Goal: Task Accomplishment & Management: Manage account settings

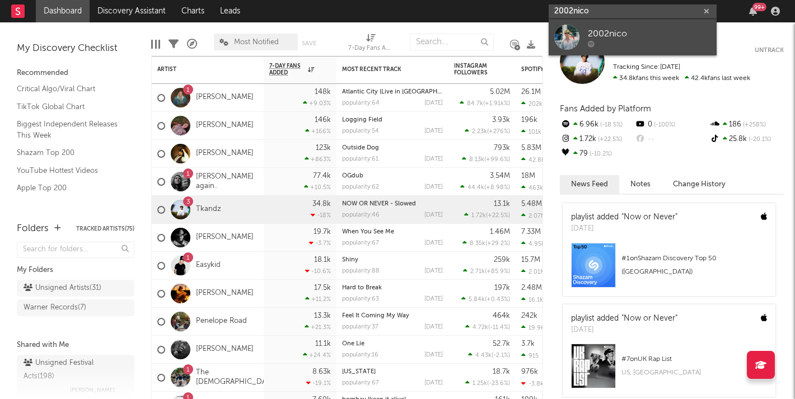
type input "2002nico"
click at [614, 30] on div "2002nico" at bounding box center [649, 33] width 123 height 13
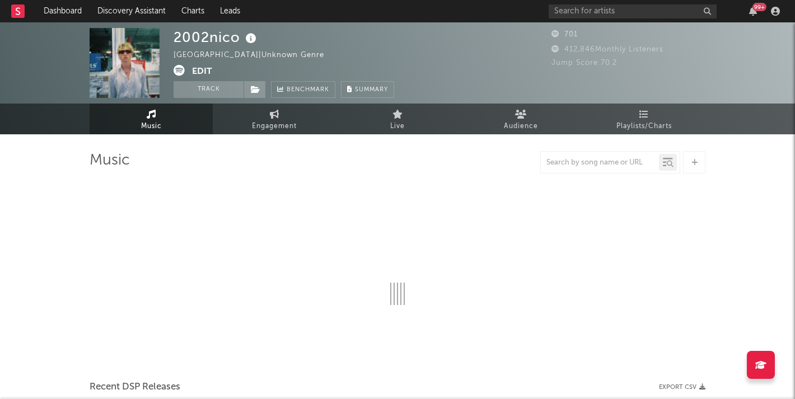
select select "1w"
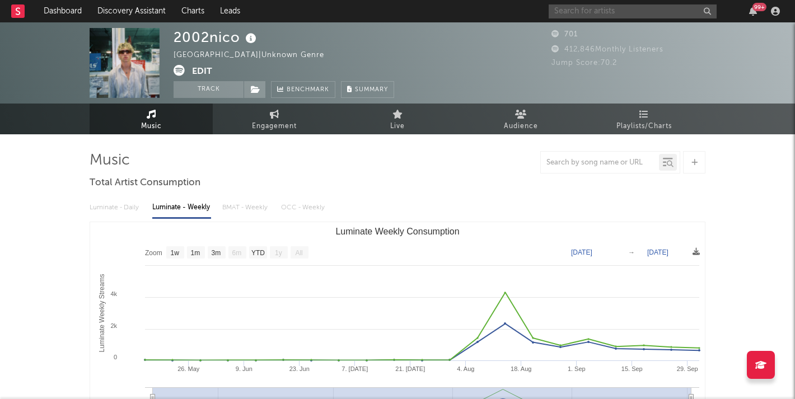
click at [611, 16] on input "text" at bounding box center [632, 11] width 168 height 14
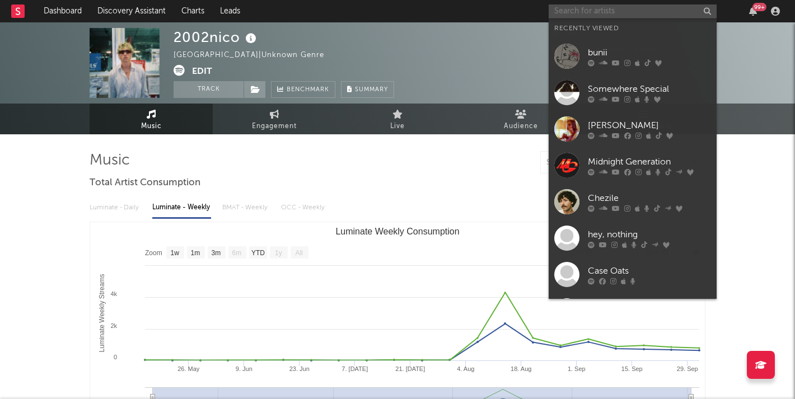
type input "'"
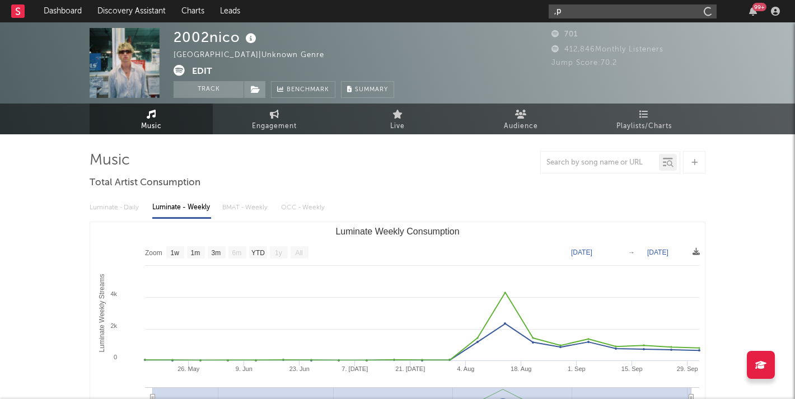
type input ","
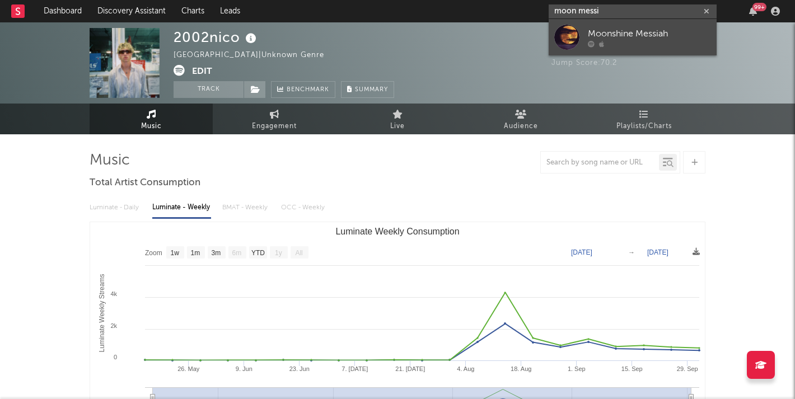
type input "moon messi"
click at [631, 31] on div "Moonshine Messiah" at bounding box center [649, 33] width 123 height 13
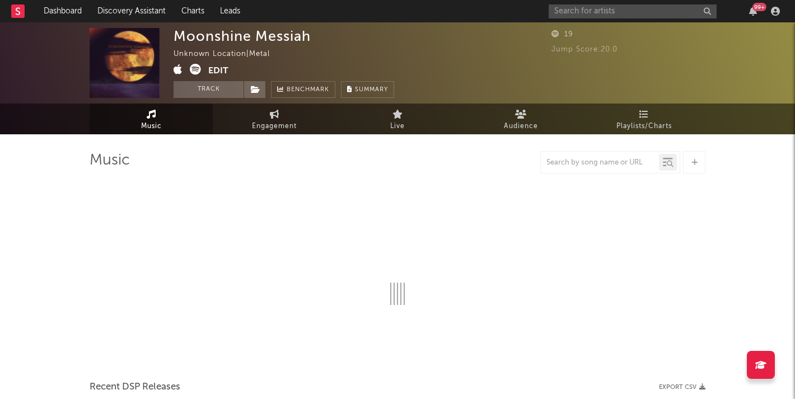
select select "1w"
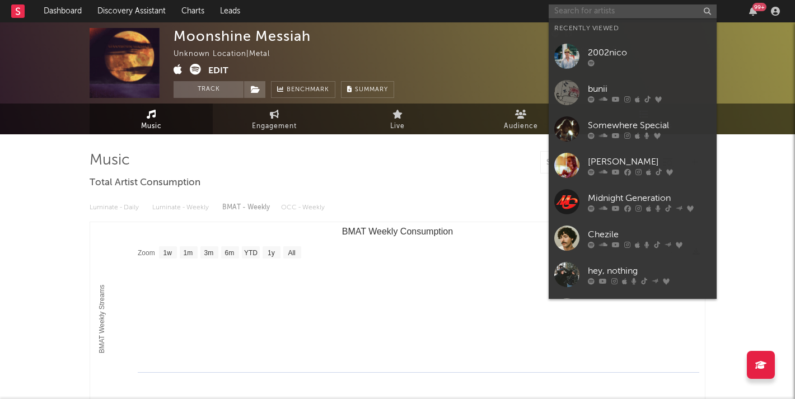
click at [635, 8] on input "text" at bounding box center [632, 11] width 168 height 14
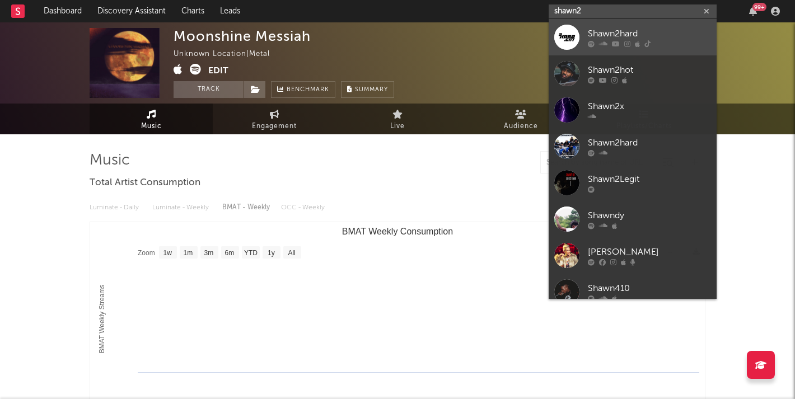
type input "shawn2"
click at [639, 32] on div "Shawn2hard" at bounding box center [649, 33] width 123 height 13
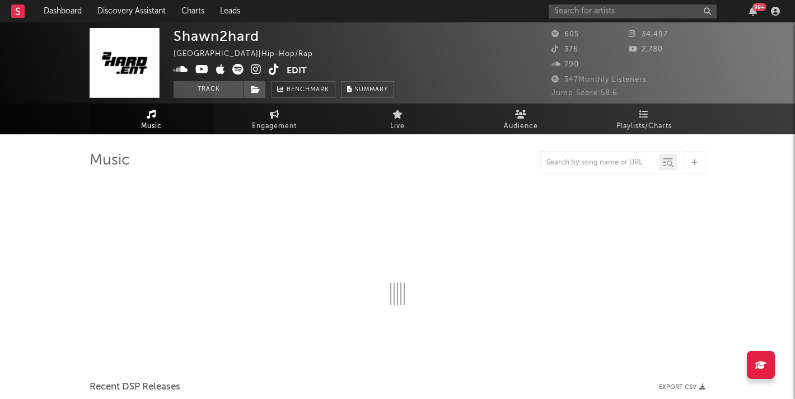
select select "6m"
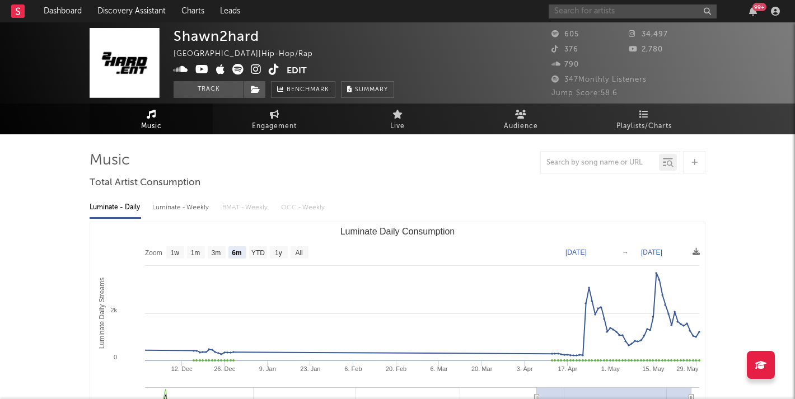
click at [645, 13] on input "text" at bounding box center [632, 11] width 168 height 14
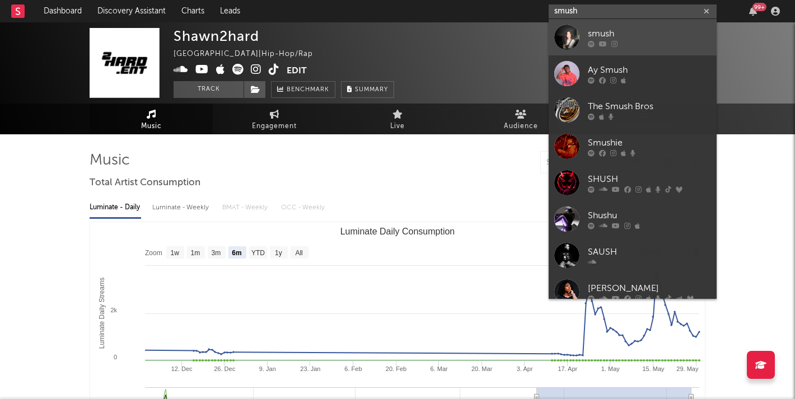
type input "smush"
click at [613, 34] on div "smush" at bounding box center [649, 33] width 123 height 13
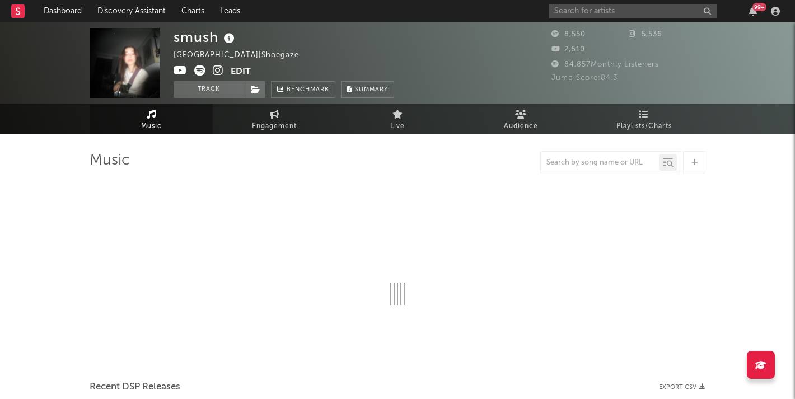
select select "6m"
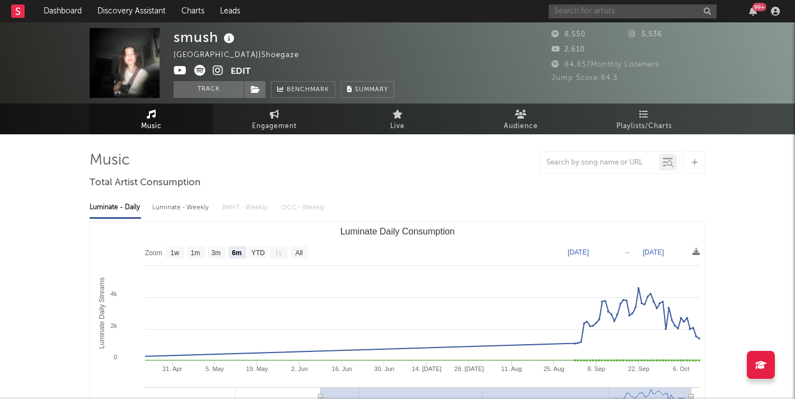
click at [609, 10] on input "text" at bounding box center [632, 11] width 168 height 14
type input "gleame"
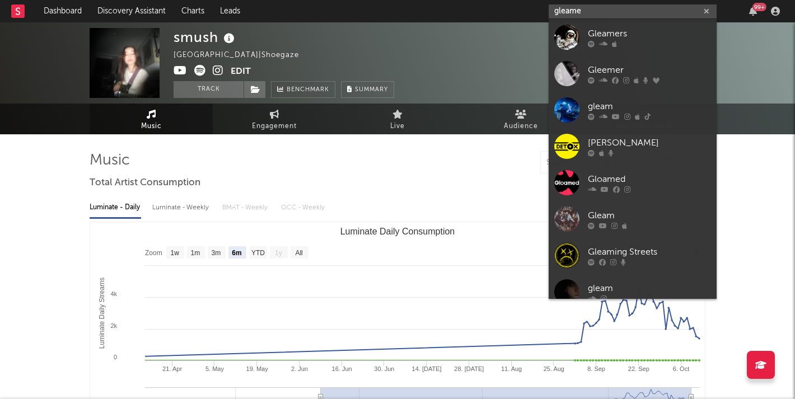
click at [706, 10] on icon "button" at bounding box center [706, 11] width 6 height 7
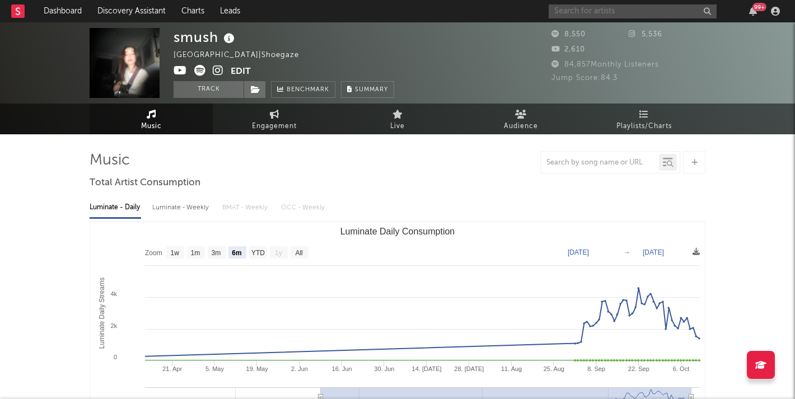
paste input "[URL][DOMAIN_NAME]"
type input "[URL][DOMAIN_NAME]"
click at [683, 10] on input "[URL][DOMAIN_NAME]" at bounding box center [632, 11] width 168 height 14
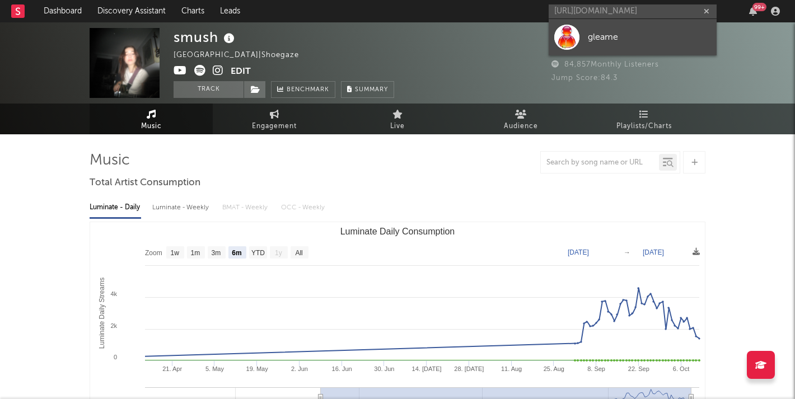
click at [625, 30] on div "gleame" at bounding box center [649, 36] width 123 height 13
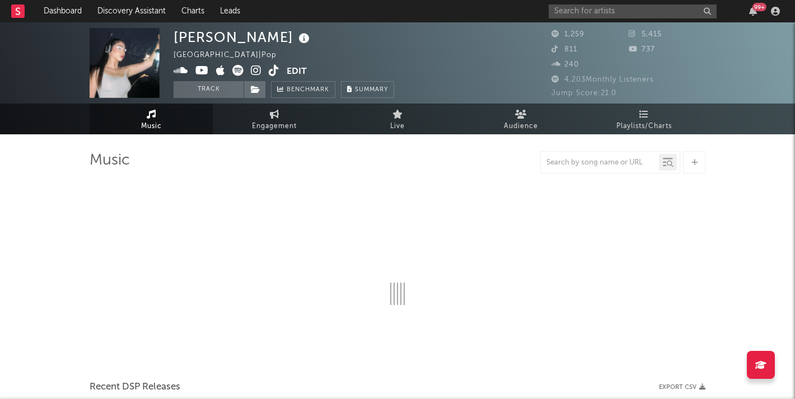
select select "6m"
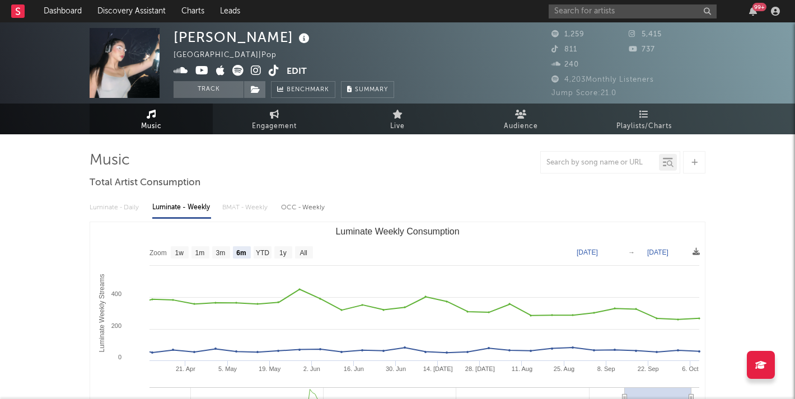
click at [295, 158] on div at bounding box center [398, 162] width 616 height 22
click at [241, 72] on icon at bounding box center [237, 70] width 11 height 11
click at [257, 71] on icon at bounding box center [256, 70] width 11 height 11
click at [296, 69] on button "Edit" at bounding box center [297, 72] width 20 height 14
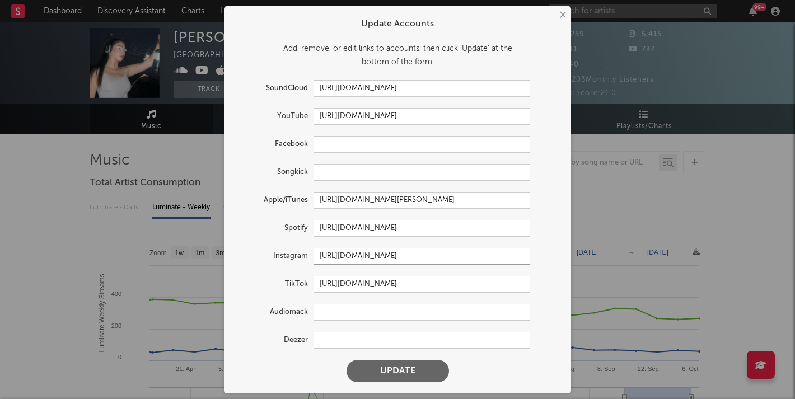
drag, startPoint x: 389, startPoint y: 259, endPoint x: 265, endPoint y: 259, distance: 124.2
click at [265, 259] on div "Instagram [URL][DOMAIN_NAME]" at bounding box center [382, 256] width 295 height 17
click at [402, 377] on button "Update" at bounding box center [397, 371] width 102 height 22
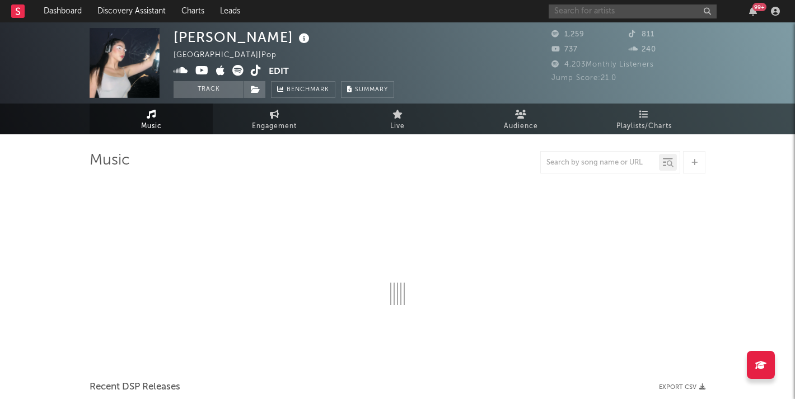
click at [619, 14] on input "text" at bounding box center [632, 11] width 168 height 14
select select "6m"
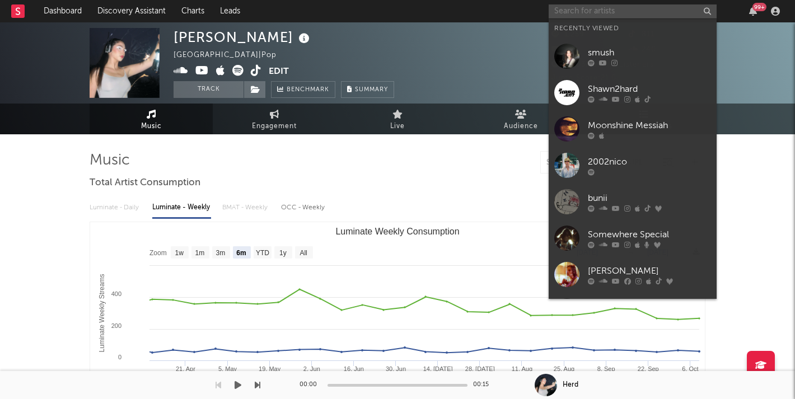
paste input "[URL][DOMAIN_NAME]"
type input "[URL][DOMAIN_NAME]"
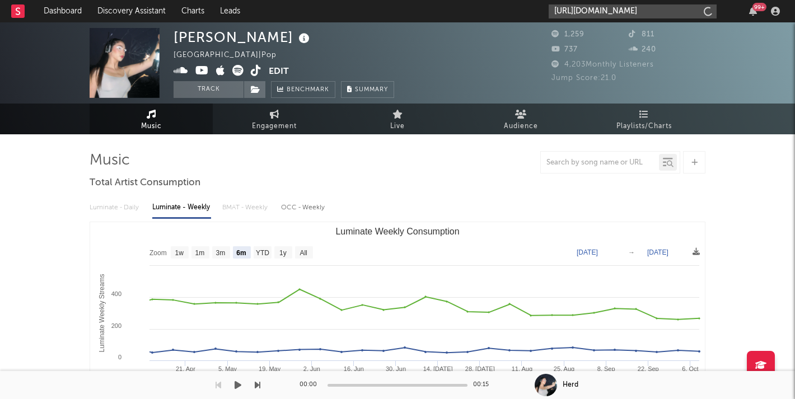
scroll to position [0, 27]
click at [708, 11] on icon "button" at bounding box center [706, 11] width 6 height 7
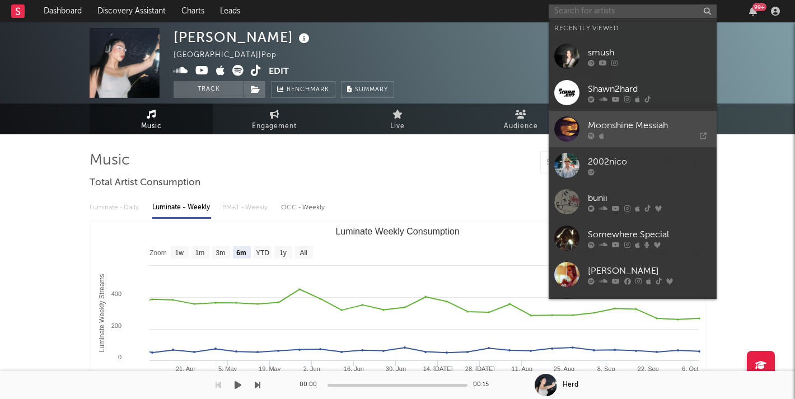
paste input "[URL][DOMAIN_NAME]"
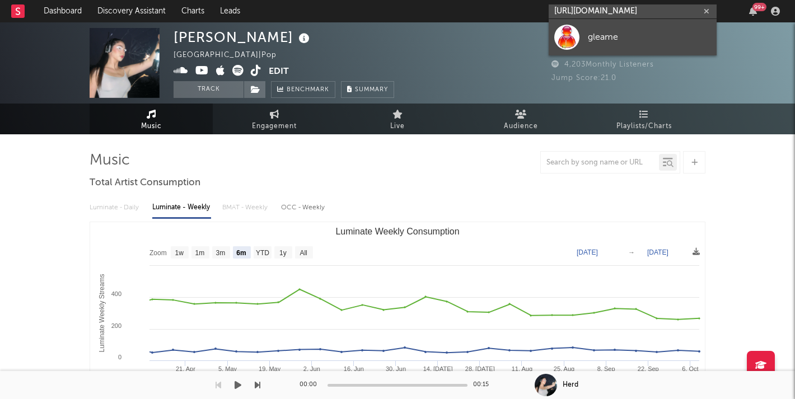
type input "[URL][DOMAIN_NAME]"
click at [621, 42] on div "gleame" at bounding box center [649, 36] width 123 height 13
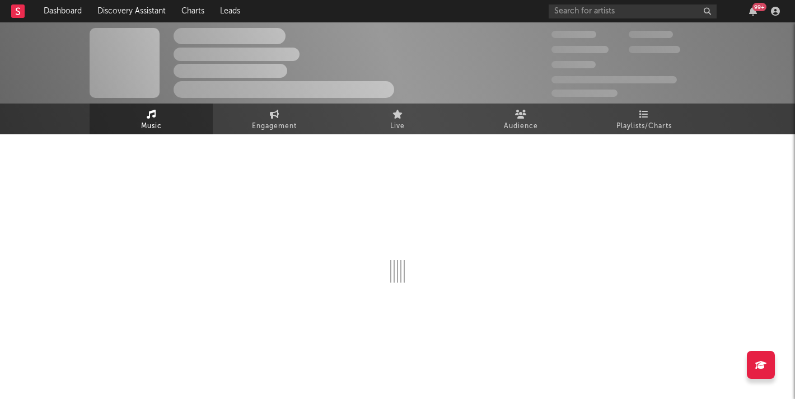
select select "1w"
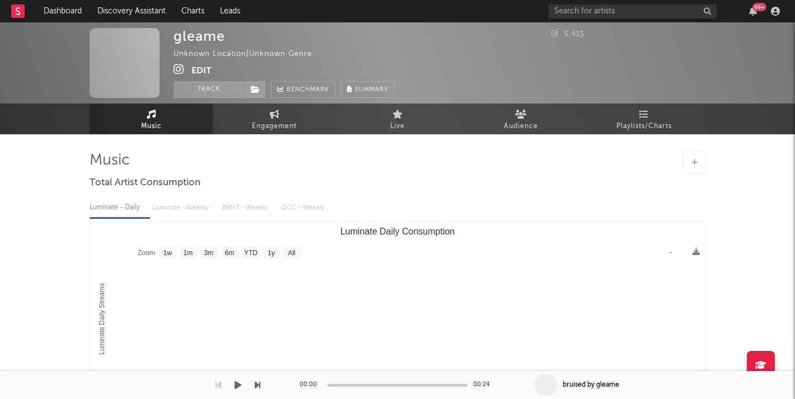
click at [195, 69] on button "Edit" at bounding box center [201, 71] width 20 height 14
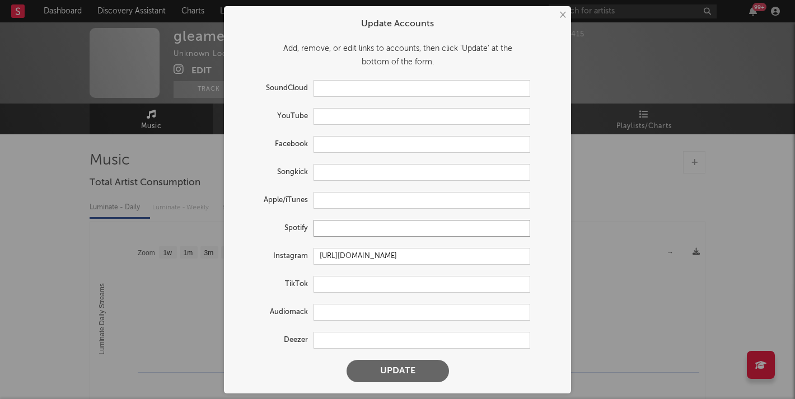
click at [346, 232] on input "text" at bounding box center [421, 228] width 217 height 17
paste input "[URL][DOMAIN_NAME]"
type input "[URL][DOMAIN_NAME]"
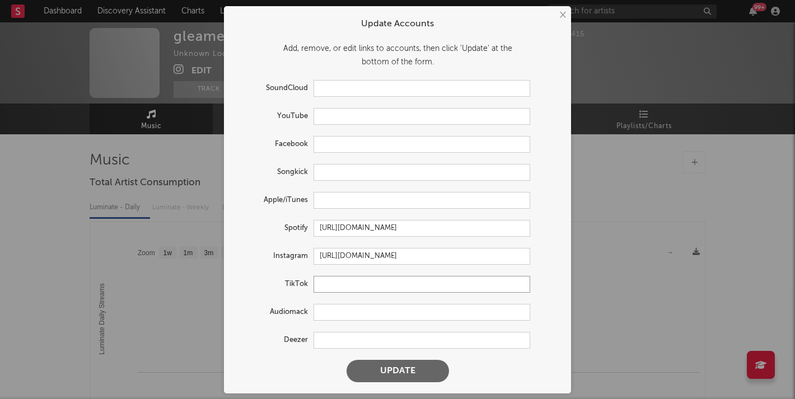
click at [347, 276] on input "text" at bounding box center [421, 284] width 217 height 17
click at [368, 86] on input "text" at bounding box center [421, 88] width 217 height 17
click at [331, 279] on input "text" at bounding box center [421, 284] width 217 height 17
paste input "[URL][DOMAIN_NAME]"
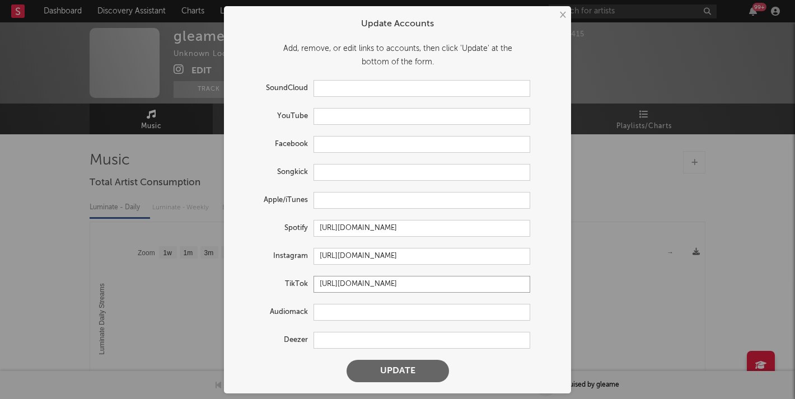
type input "[URL][DOMAIN_NAME]"
click at [400, 368] on button "Update" at bounding box center [397, 371] width 102 height 22
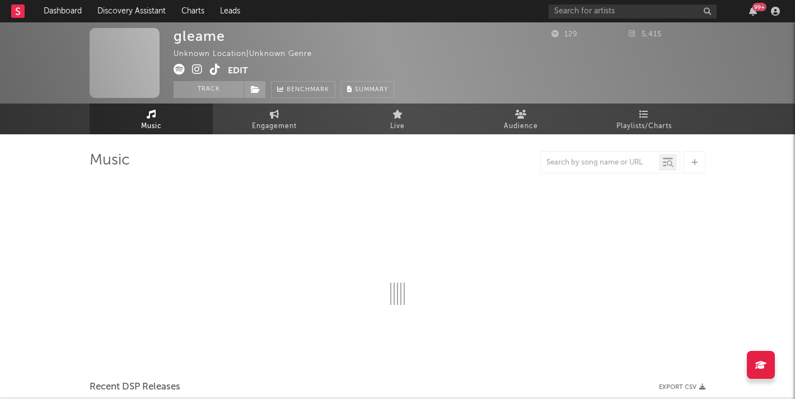
select select "1w"
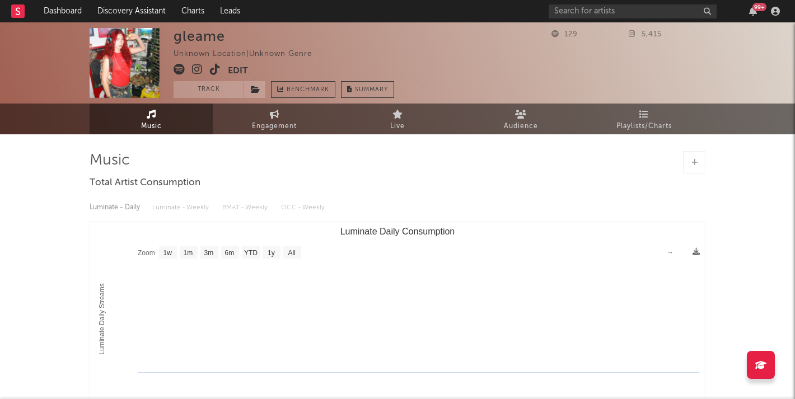
click at [639, 16] on input "text" at bounding box center [632, 11] width 168 height 14
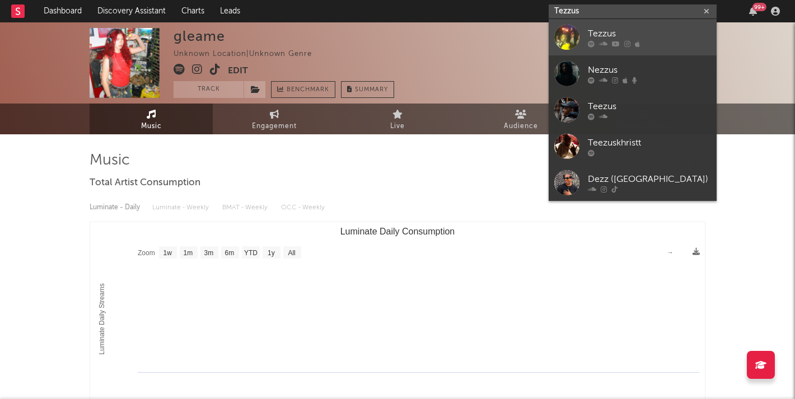
type input "Tezzus"
click at [609, 31] on div "Tezzus" at bounding box center [649, 33] width 123 height 13
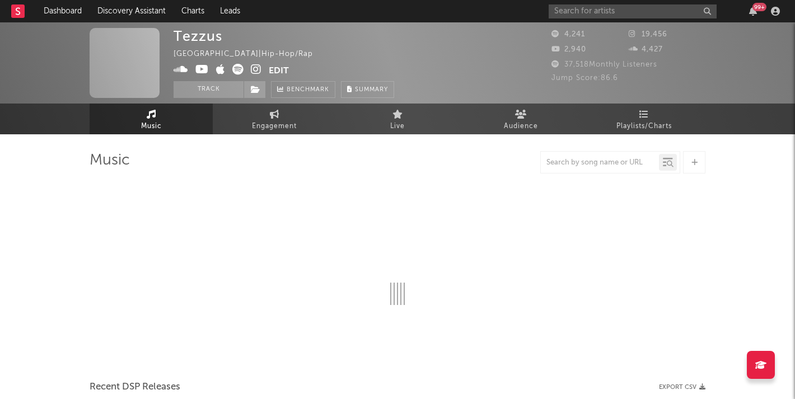
select select "1w"
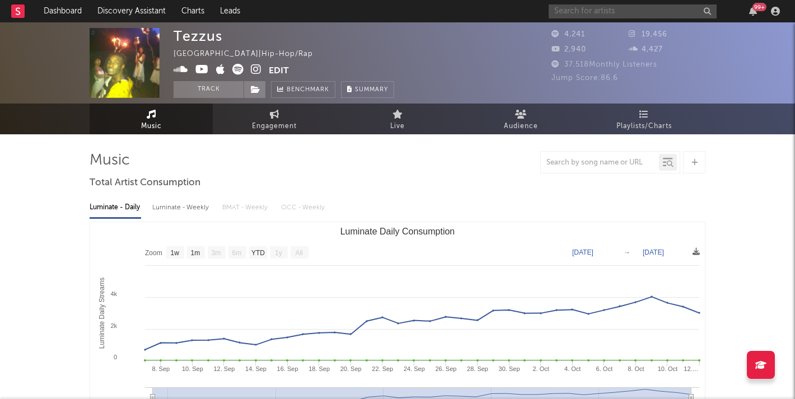
click at [613, 13] on input "text" at bounding box center [632, 11] width 168 height 14
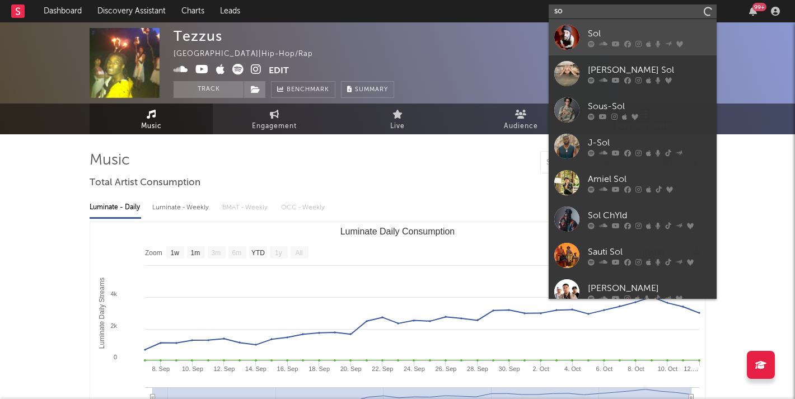
type input "s"
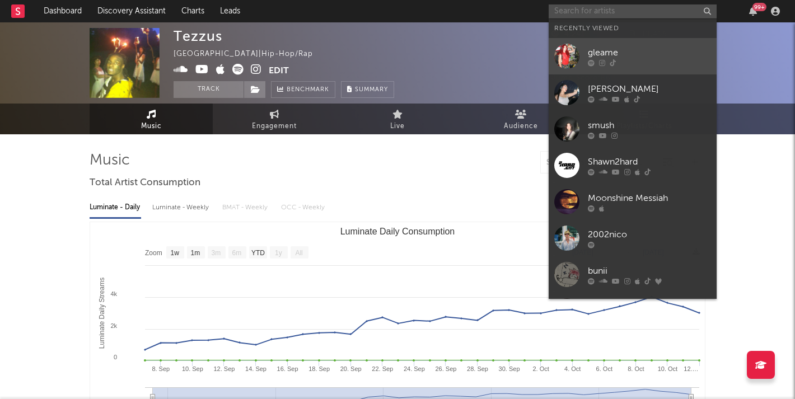
paste input "[URL][DOMAIN_NAME]"
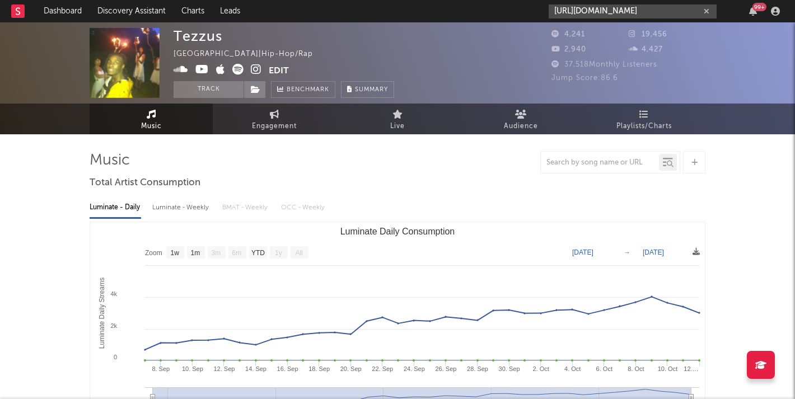
click at [674, 6] on input "[URL][DOMAIN_NAME]" at bounding box center [632, 11] width 168 height 14
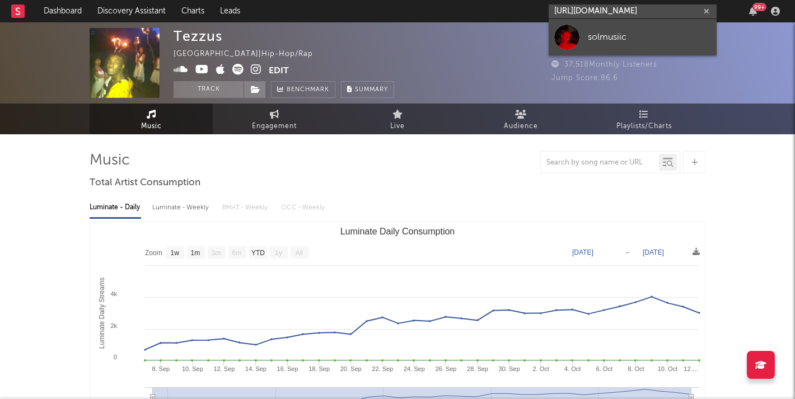
type input "[URL][DOMAIN_NAME]"
click at [596, 35] on div "solmusiic" at bounding box center [649, 36] width 123 height 13
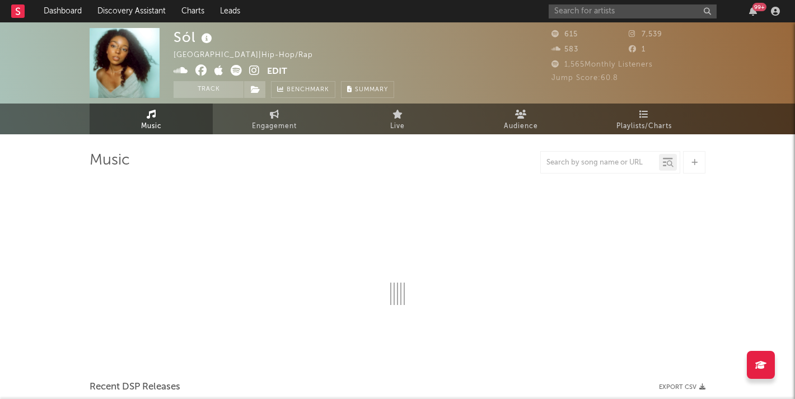
select select "1w"
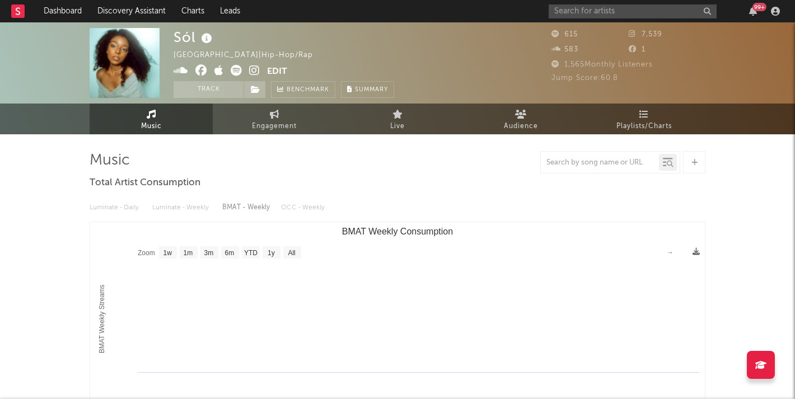
click at [306, 195] on div "Luminate - Daily Luminate - Weekly BMAT - Weekly OCC - Weekly Zoom 1w 1m 3m 6m …" at bounding box center [398, 321] width 616 height 257
click at [602, 15] on input "text" at bounding box center [632, 11] width 168 height 14
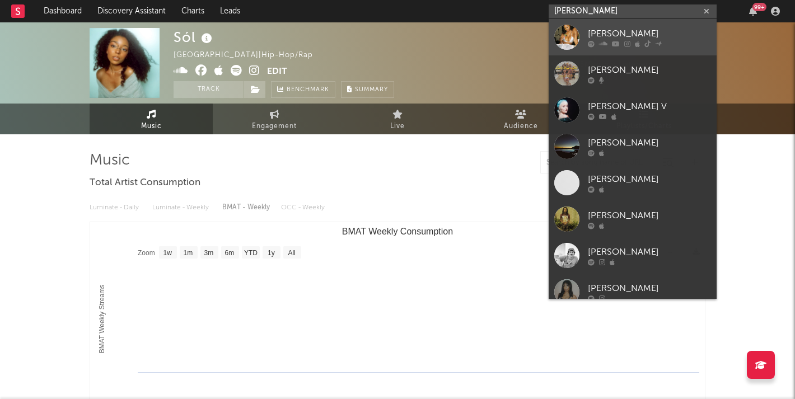
type input "[PERSON_NAME]"
click at [602, 32] on div "[PERSON_NAME]" at bounding box center [649, 33] width 123 height 13
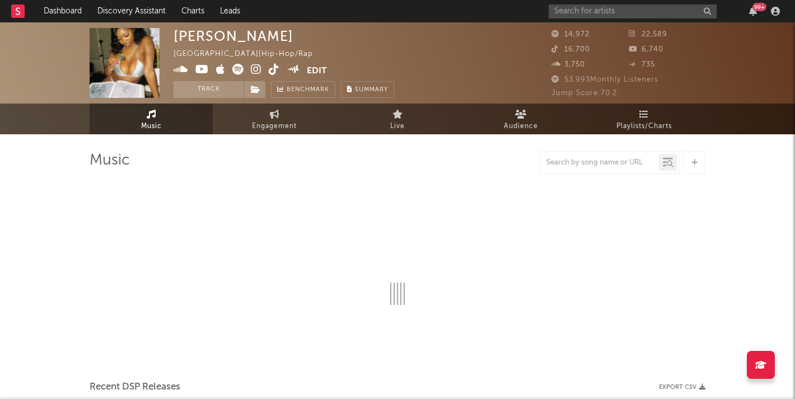
select select "6m"
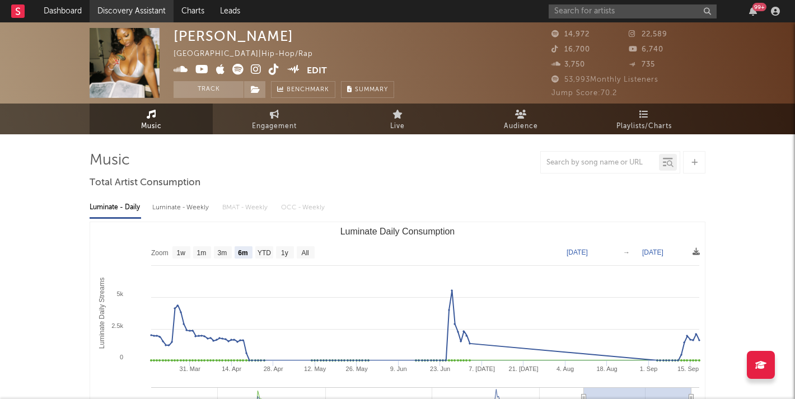
click at [302, 170] on div at bounding box center [398, 162] width 616 height 22
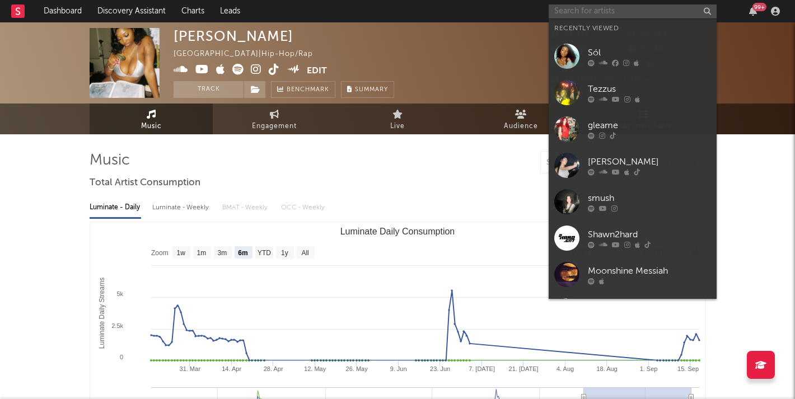
click at [633, 10] on input "text" at bounding box center [632, 11] width 168 height 14
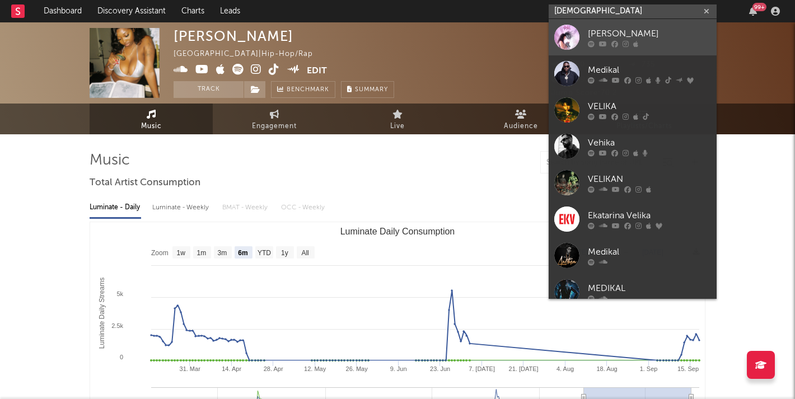
type input "[DEMOGRAPHIC_DATA]"
click at [597, 26] on link "[PERSON_NAME]" at bounding box center [632, 37] width 168 height 36
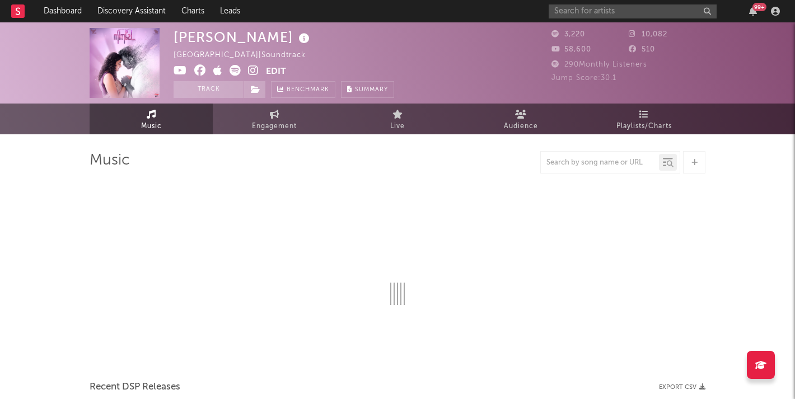
select select "1w"
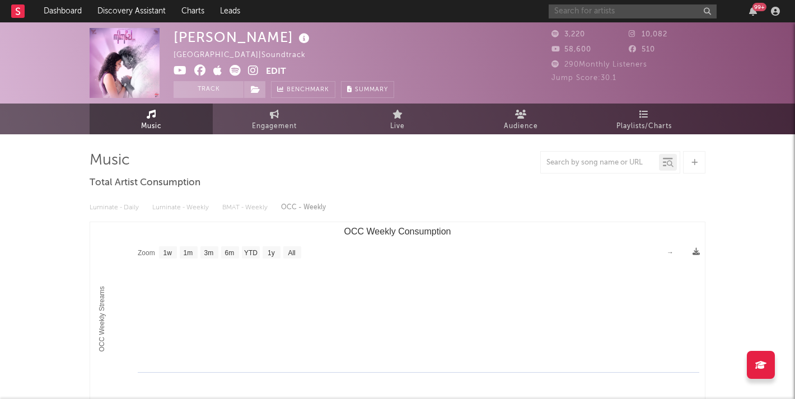
click at [667, 13] on input "text" at bounding box center [632, 11] width 168 height 14
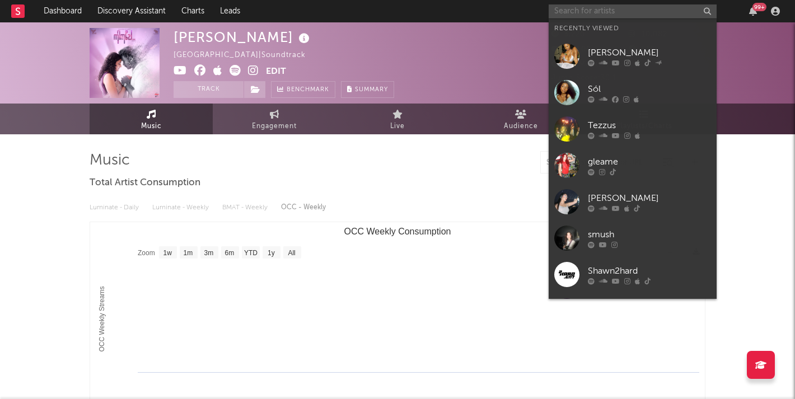
paste input "[URL][DOMAIN_NAME]"
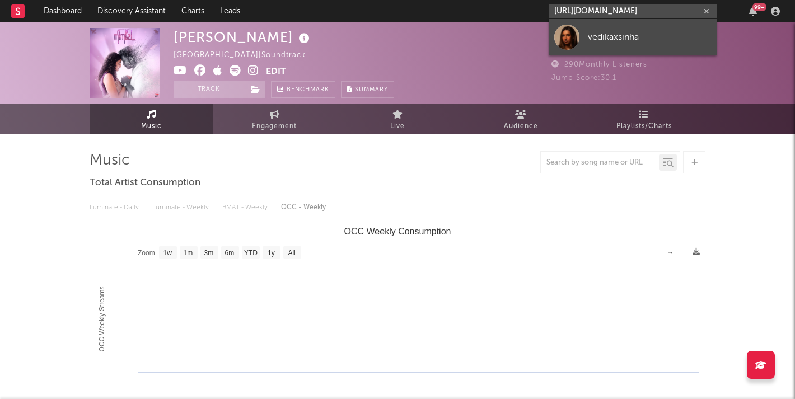
type input "[URL][DOMAIN_NAME]"
click at [597, 32] on div "vedikaxsinha" at bounding box center [649, 36] width 123 height 13
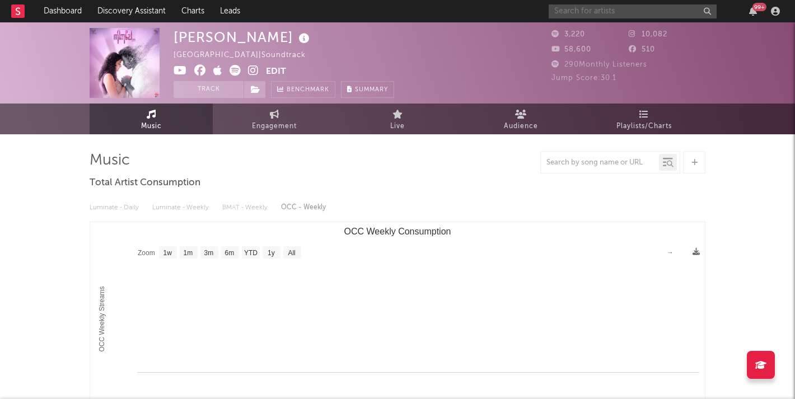
click at [549, 6] on input "text" at bounding box center [632, 11] width 168 height 14
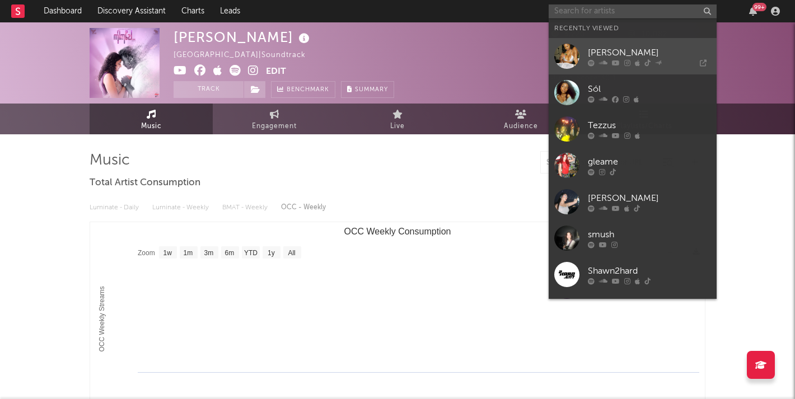
paste input "[URL][DOMAIN_NAME]"
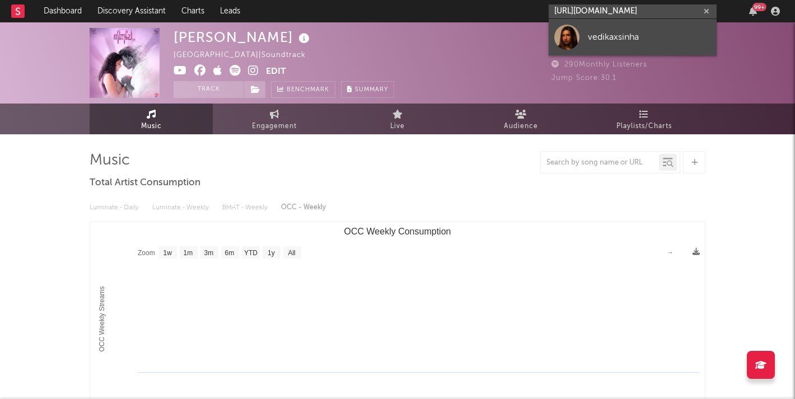
type input "[URL][DOMAIN_NAME]"
click at [619, 40] on div "vedikaxsinha" at bounding box center [649, 36] width 123 height 13
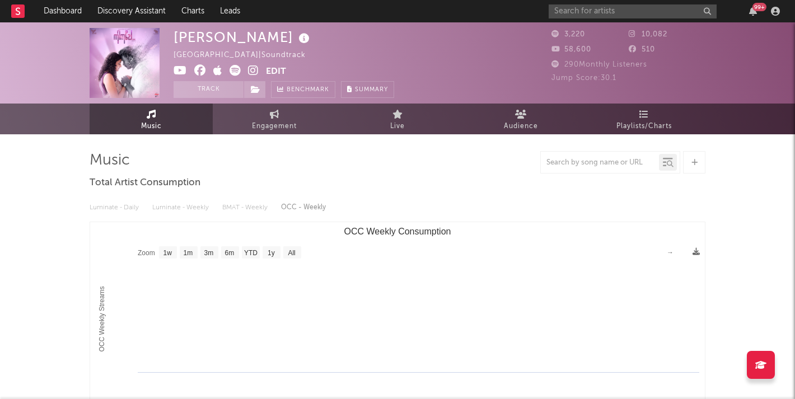
click at [234, 68] on icon at bounding box center [234, 70] width 11 height 11
click at [266, 68] on button "Edit" at bounding box center [276, 72] width 20 height 14
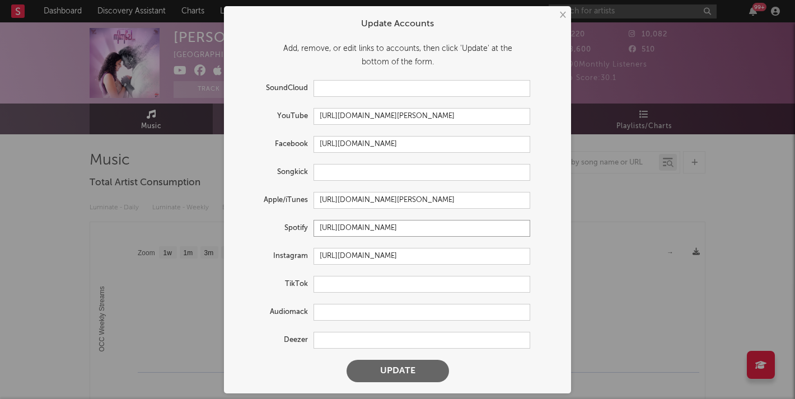
drag, startPoint x: 523, startPoint y: 226, endPoint x: 228, endPoint y: 226, distance: 295.5
click at [228, 226] on div "× Update Accounts Add, remove, or edit links to accounts, then click 'Update' a…" at bounding box center [397, 199] width 347 height 387
paste input "[URL][DOMAIN_NAME]"
type input "[URL][DOMAIN_NAME]"
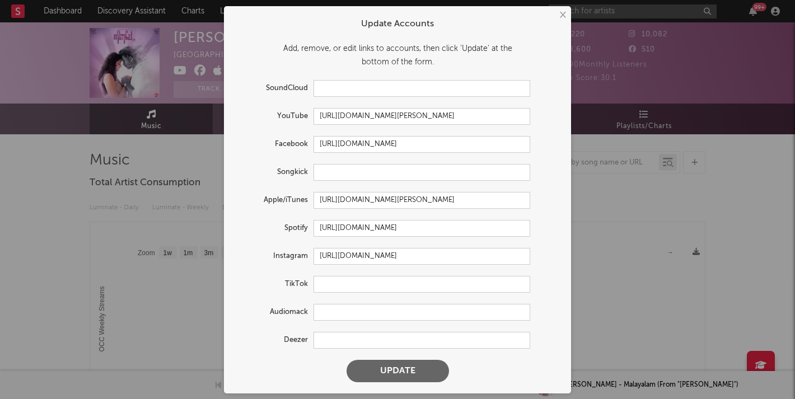
click at [381, 378] on button "Update" at bounding box center [397, 371] width 102 height 22
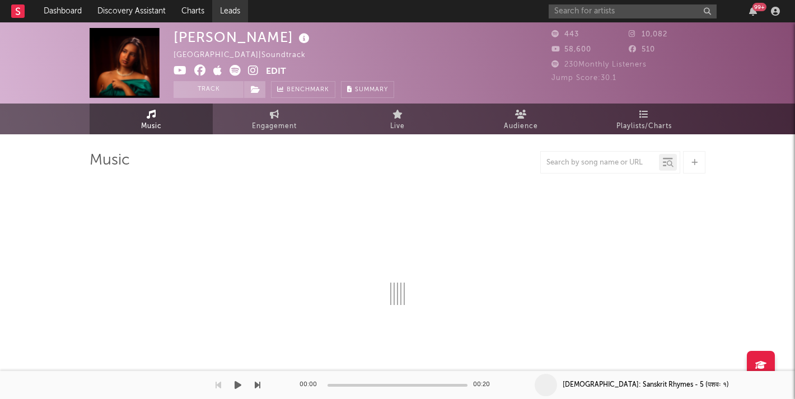
select select "1w"
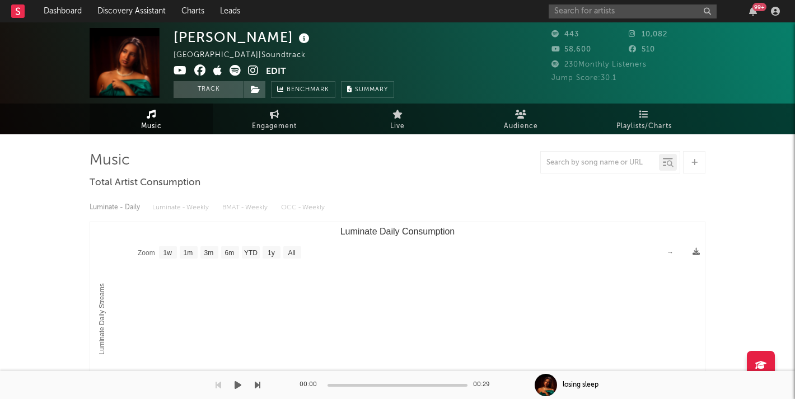
click at [569, 2] on div "99 +" at bounding box center [665, 11] width 235 height 22
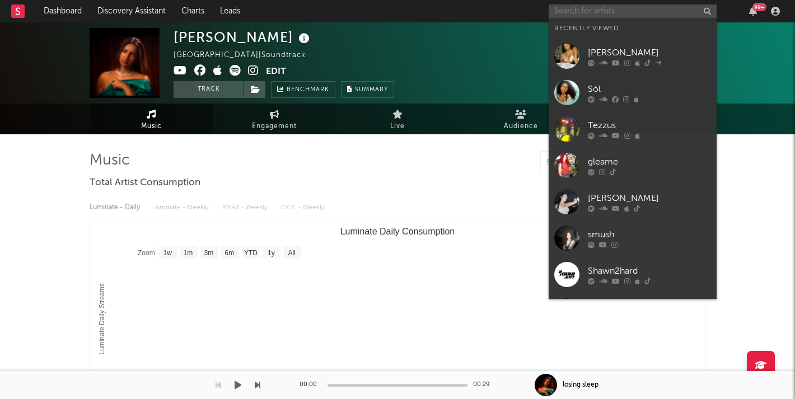
click at [569, 11] on input "text" at bounding box center [632, 11] width 168 height 14
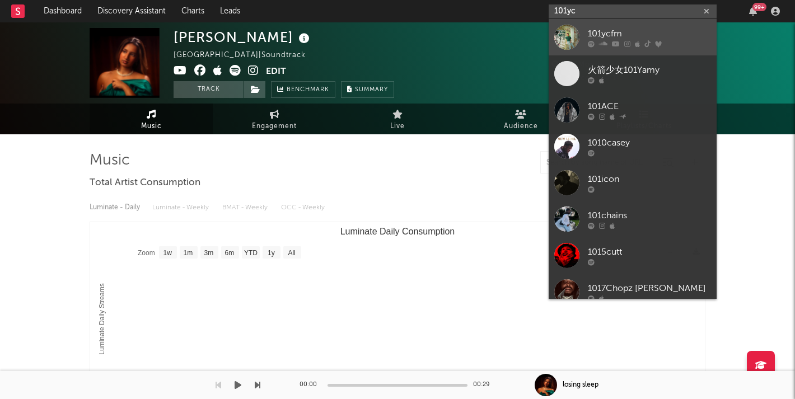
type input "101yc"
click at [616, 33] on div "101ycfm" at bounding box center [649, 33] width 123 height 13
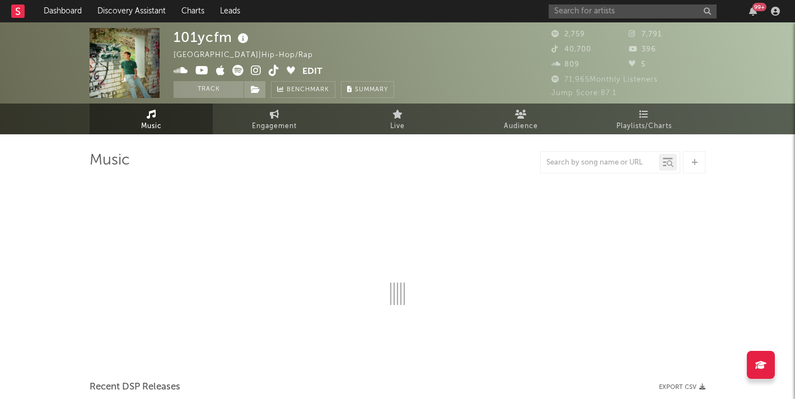
select select "1w"
